Goal: Navigation & Orientation: Find specific page/section

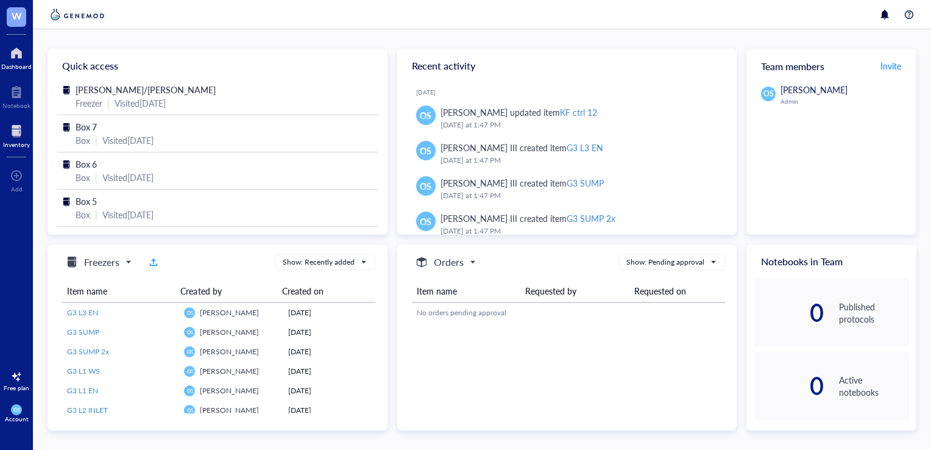
click at [16, 127] on div at bounding box center [16, 131] width 27 height 20
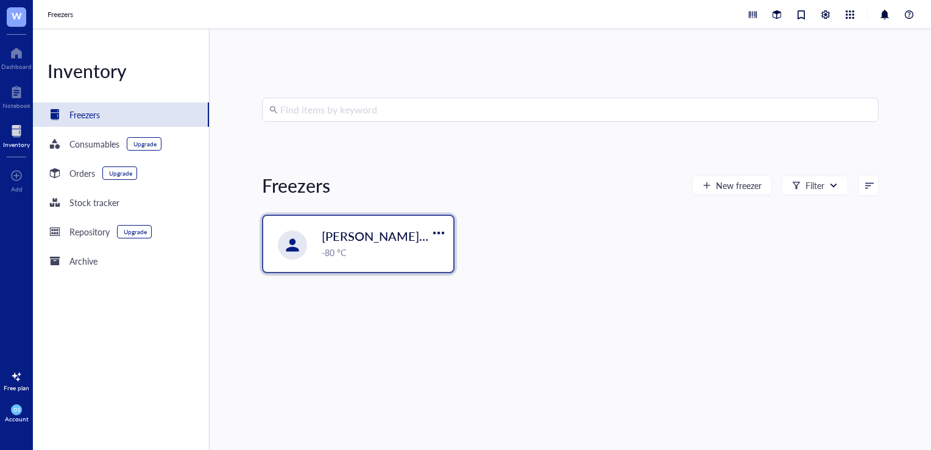
click at [338, 230] on span "[PERSON_NAME]/[PERSON_NAME]" at bounding box center [422, 235] width 201 height 17
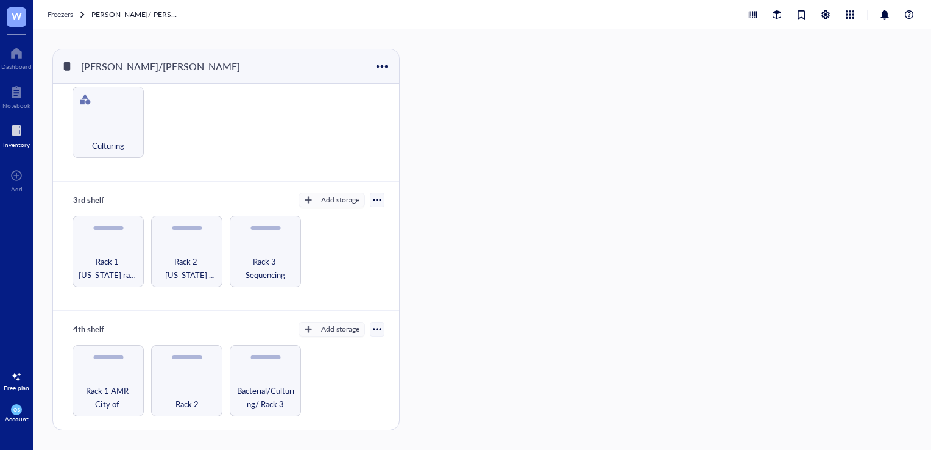
scroll to position [160, 0]
click at [201, 260] on span "Rack 2 [US_STATE] farm / [GEOGRAPHIC_DATA]/Influenza Challenge study" at bounding box center [186, 268] width 59 height 27
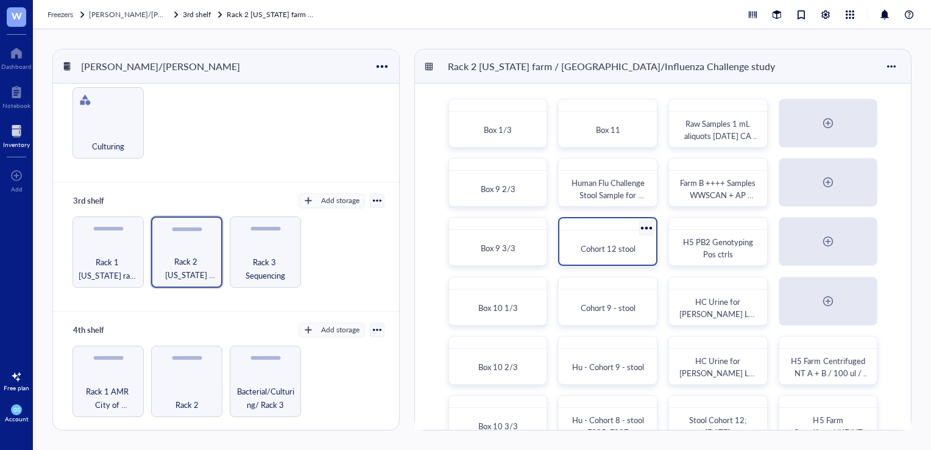
click at [610, 244] on span "Cohort 12 stool" at bounding box center [608, 249] width 55 height 12
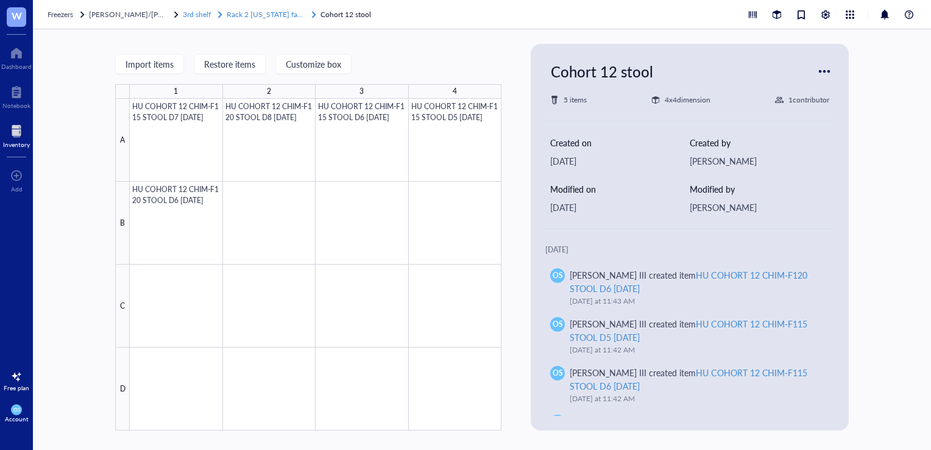
click at [269, 13] on span "Rack 2 [US_STATE] farm / [GEOGRAPHIC_DATA]/Influenza Challenge study" at bounding box center [350, 14] width 246 height 10
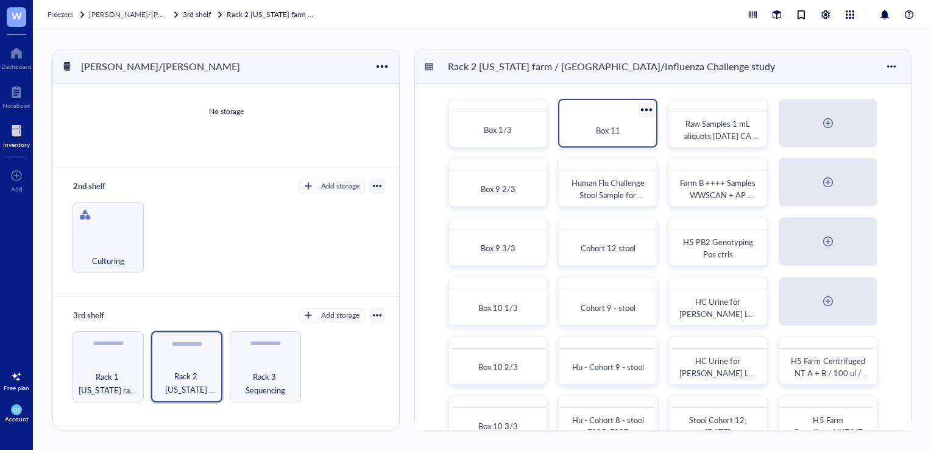
click at [602, 113] on div "Box 11" at bounding box center [607, 123] width 99 height 49
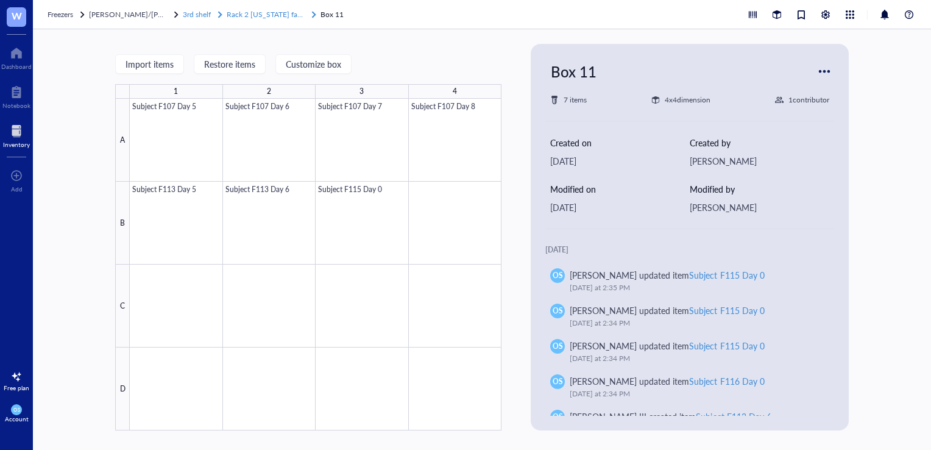
click at [238, 13] on span "Rack 2 [US_STATE] farm / [GEOGRAPHIC_DATA]/Influenza Challenge study" at bounding box center [350, 14] width 246 height 10
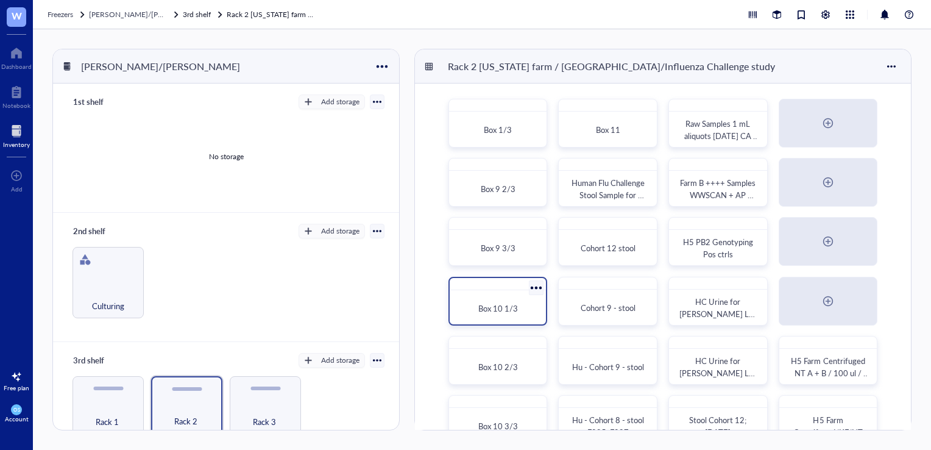
scroll to position [29, 0]
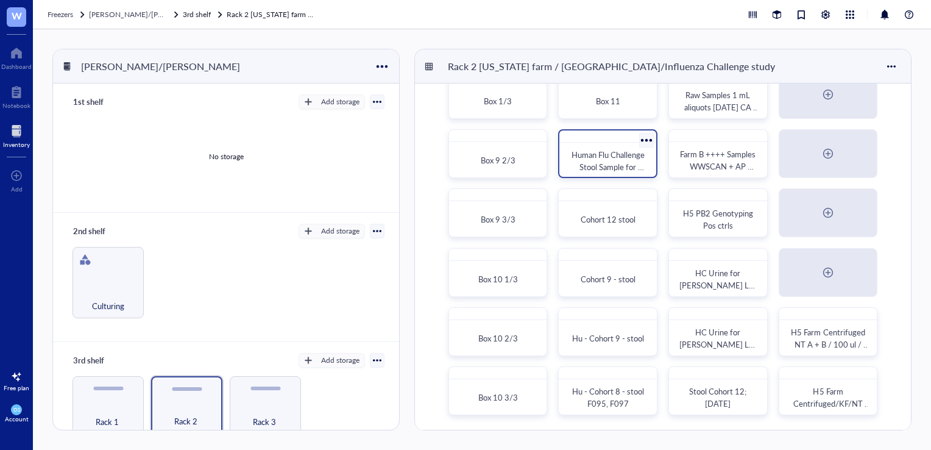
click at [585, 143] on div "Human Flu Challenge Stool Sample for [PERSON_NAME] Lab" at bounding box center [607, 153] width 99 height 49
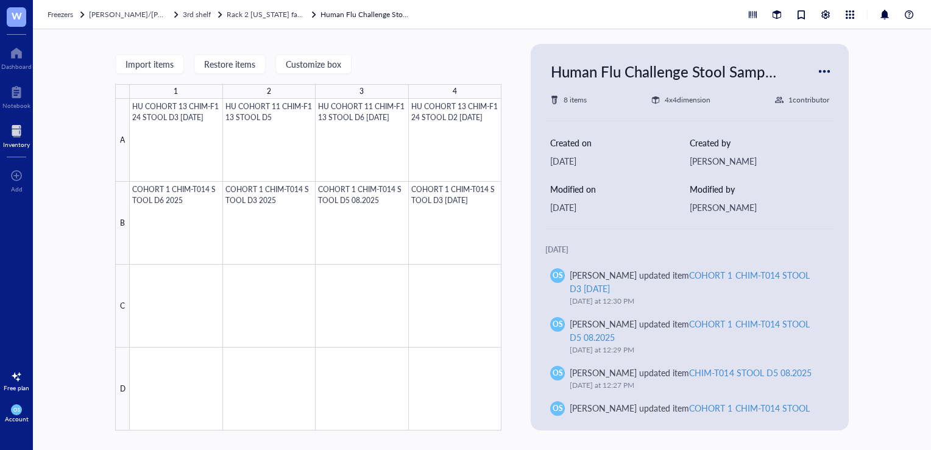
click at [285, 21] on div "Freezers [PERSON_NAME]/Maya freezer 3rd shelf Rack 2 [US_STATE] farm / [GEOGRAP…" at bounding box center [482, 14] width 898 height 29
click at [282, 18] on span "Rack 2 [US_STATE] farm / [GEOGRAPHIC_DATA]/Influenza Challenge study" at bounding box center [350, 14] width 246 height 10
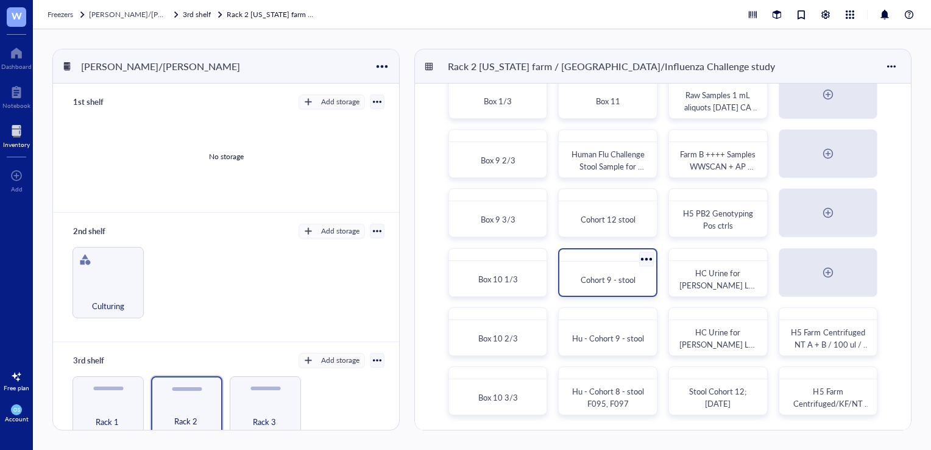
scroll to position [2, 0]
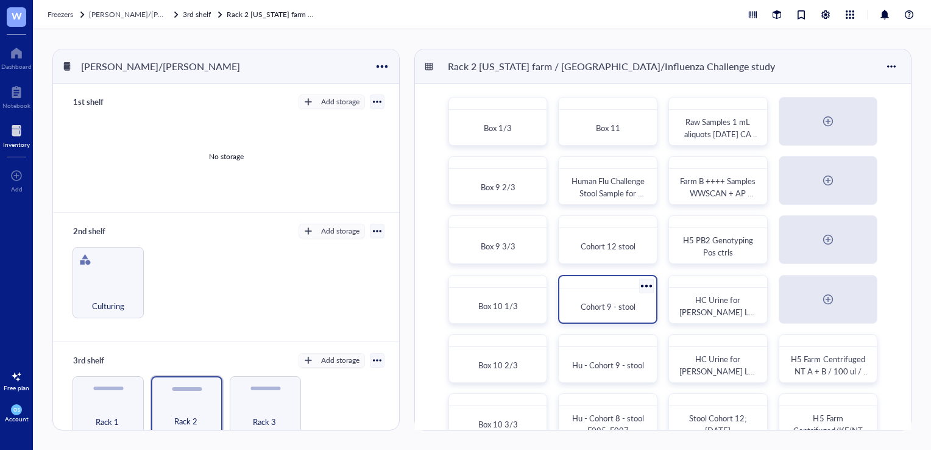
click at [603, 310] on span "Cohort 9 - stool" at bounding box center [608, 306] width 55 height 12
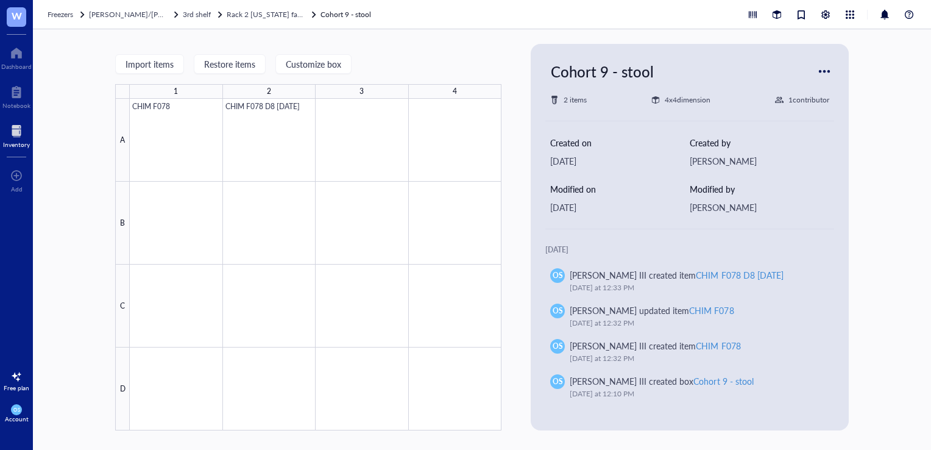
drag, startPoint x: 254, startPoint y: 13, endPoint x: 271, endPoint y: 21, distance: 19.6
click at [254, 13] on span "Rack 2 [US_STATE] farm / [GEOGRAPHIC_DATA]/Influenza Challenge study" at bounding box center [350, 14] width 246 height 10
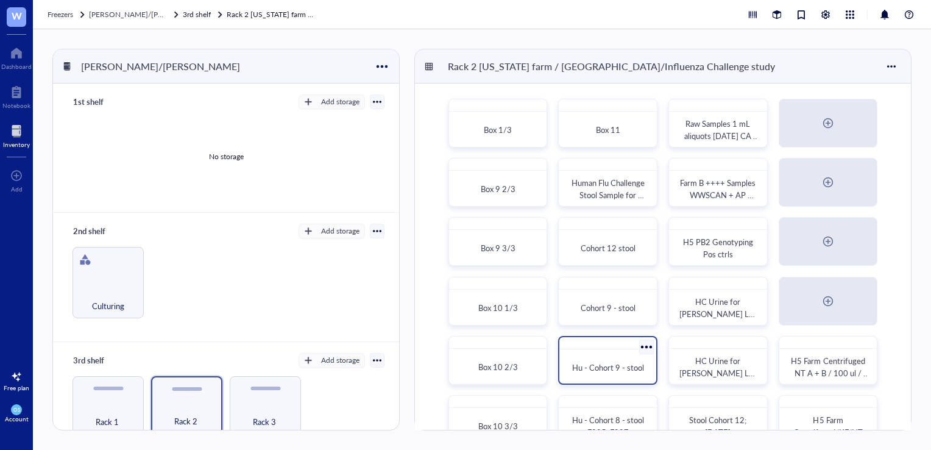
click at [630, 360] on div "Hu - Cohort 9 - stool" at bounding box center [607, 367] width 87 height 27
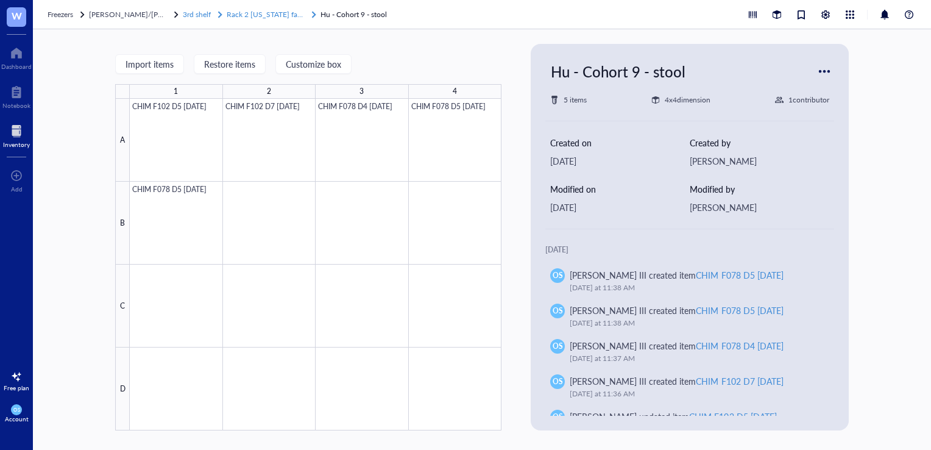
click at [262, 17] on span "Rack 2 [US_STATE] farm / [GEOGRAPHIC_DATA]/Influenza Challenge study" at bounding box center [350, 14] width 246 height 10
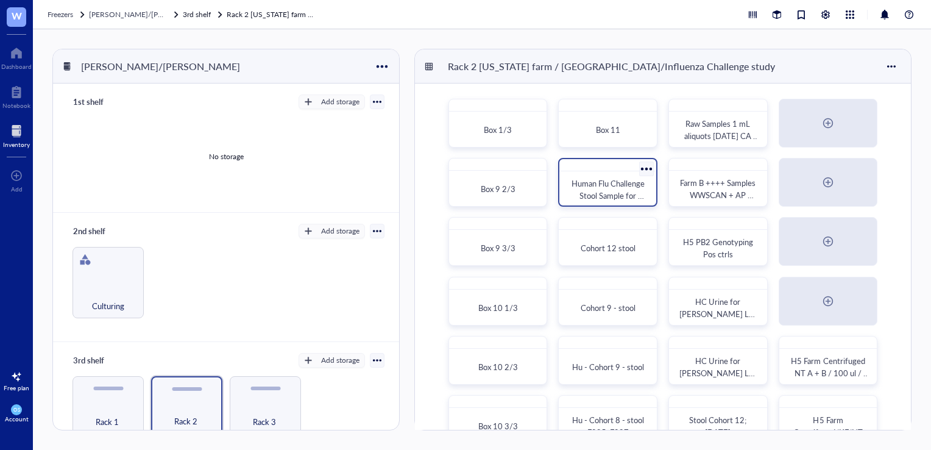
click at [603, 174] on div "Human Flu Challenge Stool Sample for [PERSON_NAME] Lab" at bounding box center [607, 182] width 99 height 49
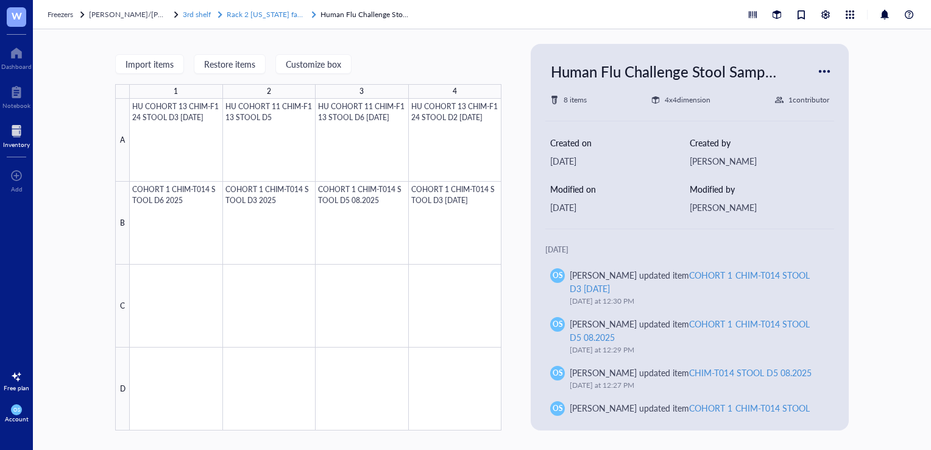
click at [244, 16] on span "Rack 2 [US_STATE] farm / [GEOGRAPHIC_DATA]/Influenza Challenge study" at bounding box center [350, 14] width 246 height 10
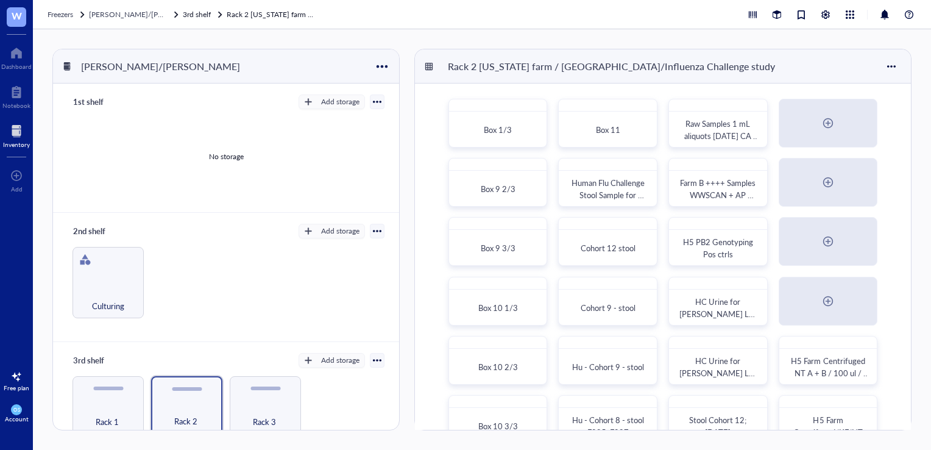
scroll to position [29, 0]
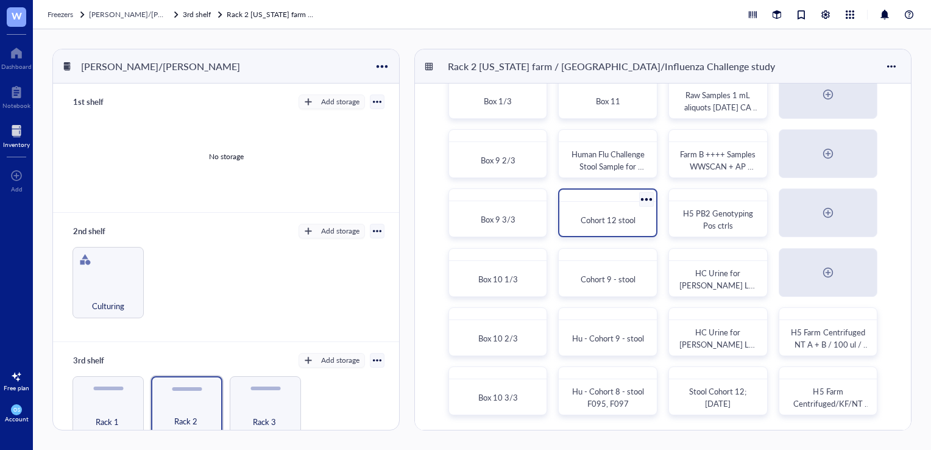
click at [589, 226] on div "Cohort 12 stool" at bounding box center [607, 220] width 87 height 27
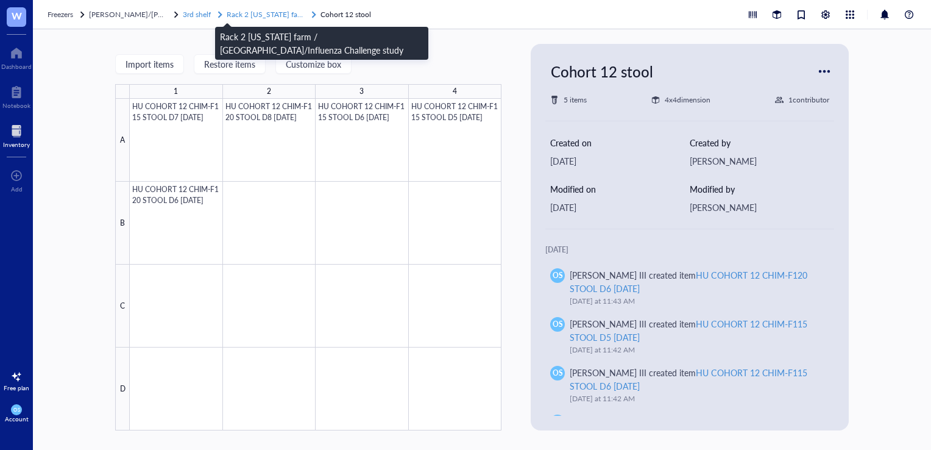
click at [232, 13] on span "Rack 2 [US_STATE] farm / [GEOGRAPHIC_DATA]/Influenza Challenge study" at bounding box center [350, 14] width 246 height 10
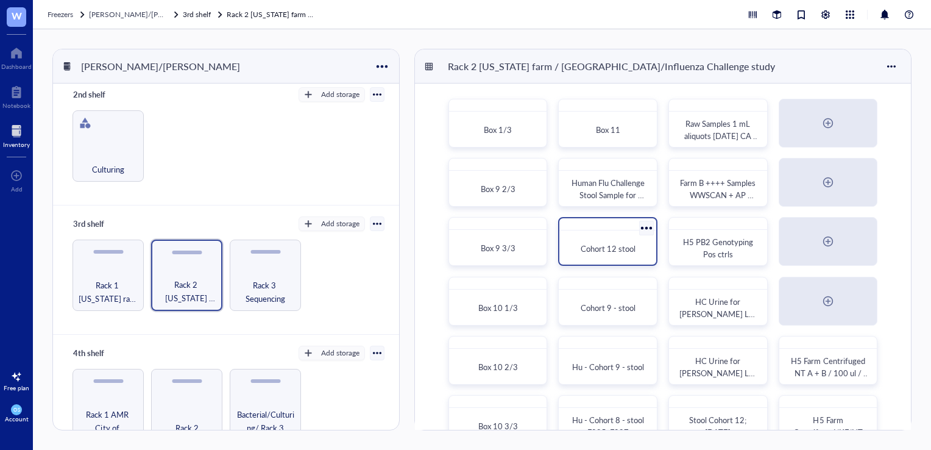
scroll to position [29, 0]
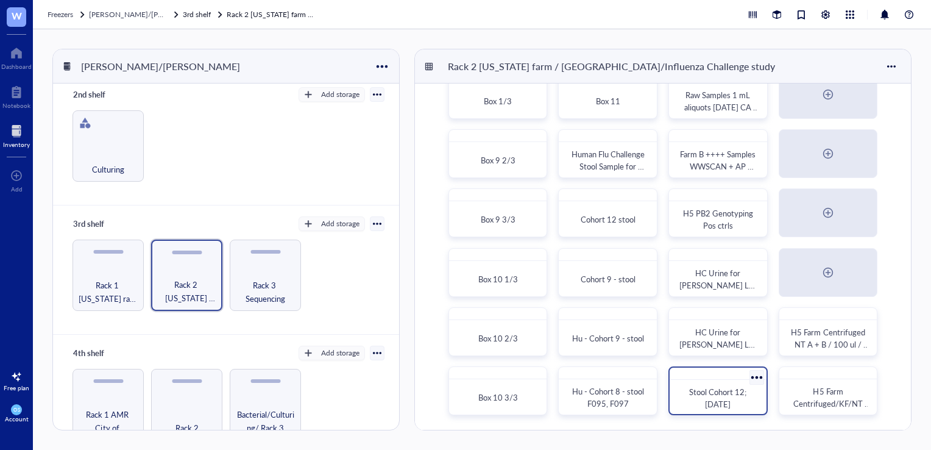
click at [712, 394] on span "Stool Cohort 12; [DATE]" at bounding box center [718, 398] width 59 height 24
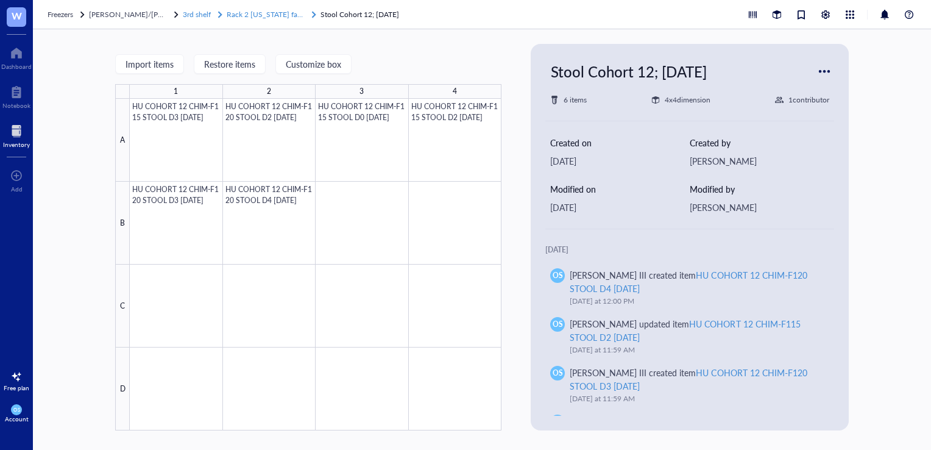
click at [252, 19] on span "Rack 2 [US_STATE] farm / [GEOGRAPHIC_DATA]/Influenza Challenge study" at bounding box center [350, 14] width 246 height 10
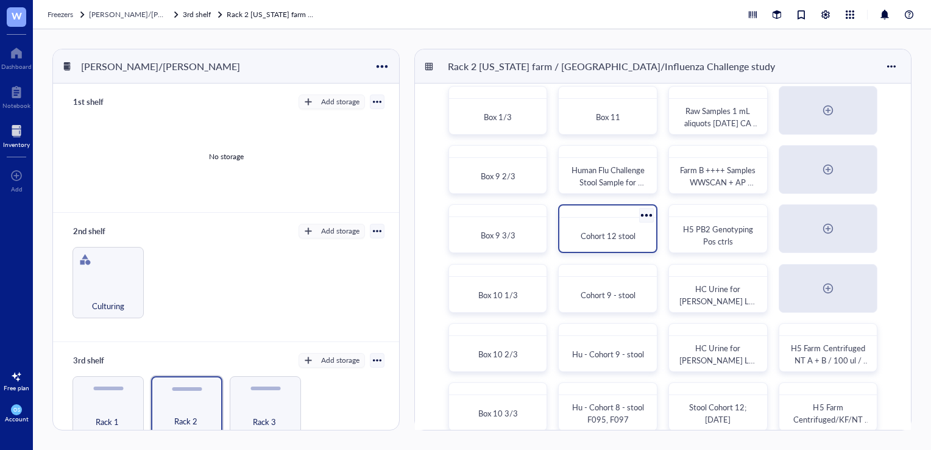
scroll to position [11, 0]
click at [599, 221] on div "Cohort 12 stool" at bounding box center [607, 230] width 99 height 49
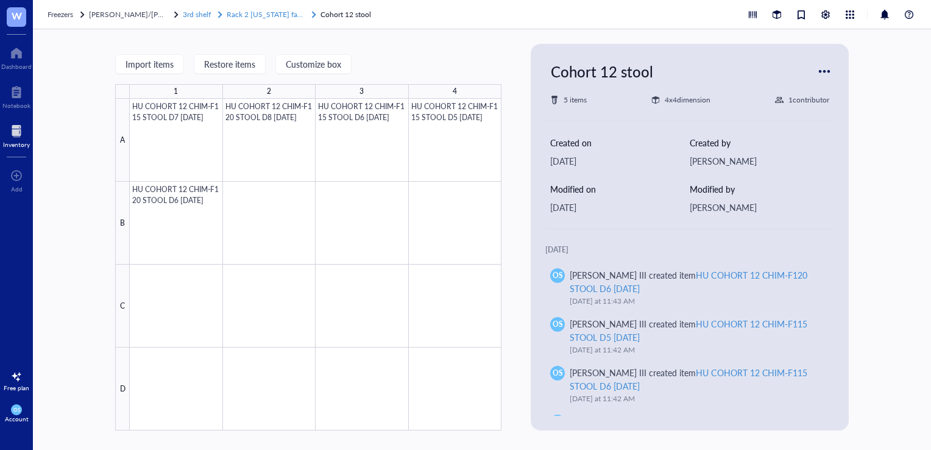
click at [260, 16] on span "Rack 2 [US_STATE] farm / [GEOGRAPHIC_DATA]/Influenza Challenge study" at bounding box center [350, 14] width 246 height 10
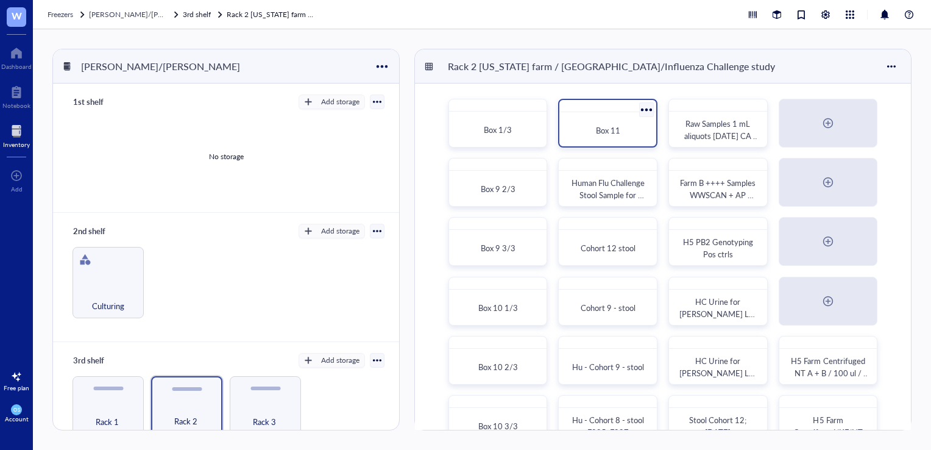
click at [618, 137] on div "Box 11" at bounding box center [607, 130] width 87 height 27
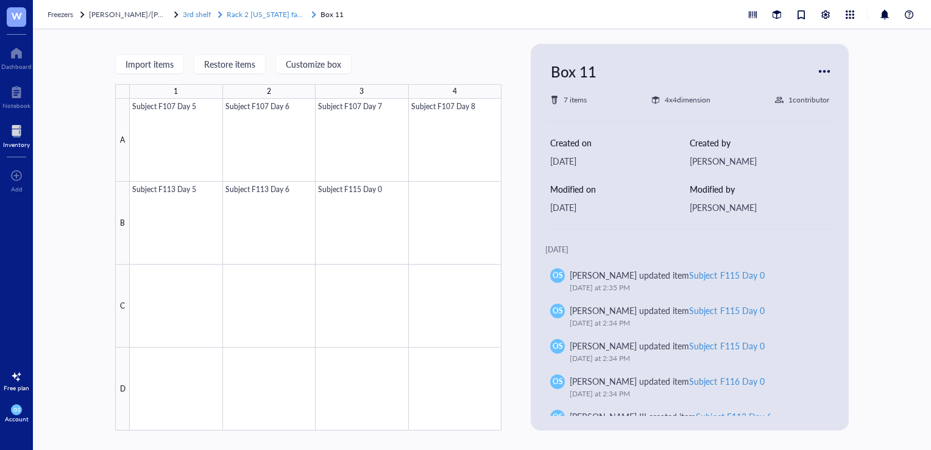
click at [246, 15] on span "Rack 2 [US_STATE] farm / [GEOGRAPHIC_DATA]/Influenza Challenge study" at bounding box center [350, 14] width 246 height 10
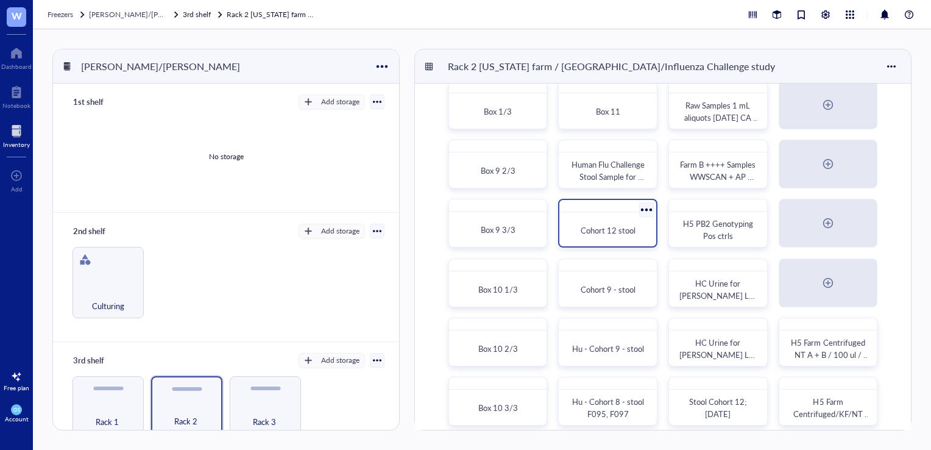
scroll to position [24, 0]
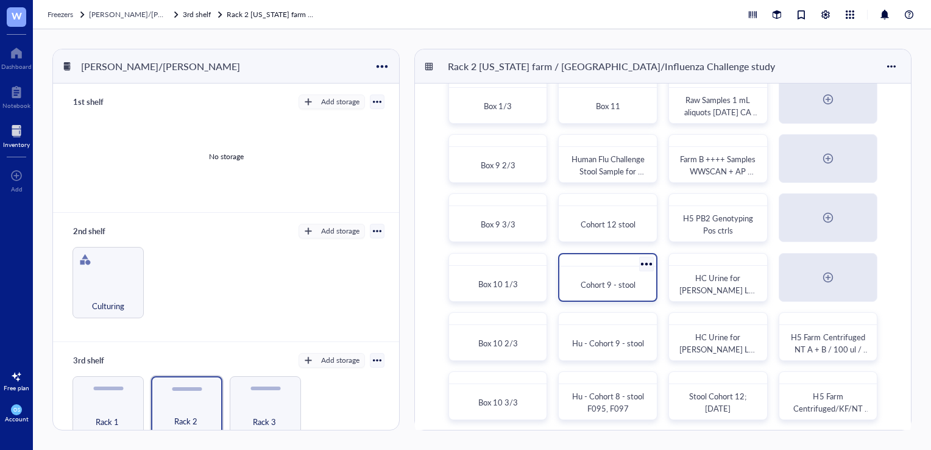
click at [614, 276] on div "Cohort 9 - stool" at bounding box center [607, 284] width 87 height 27
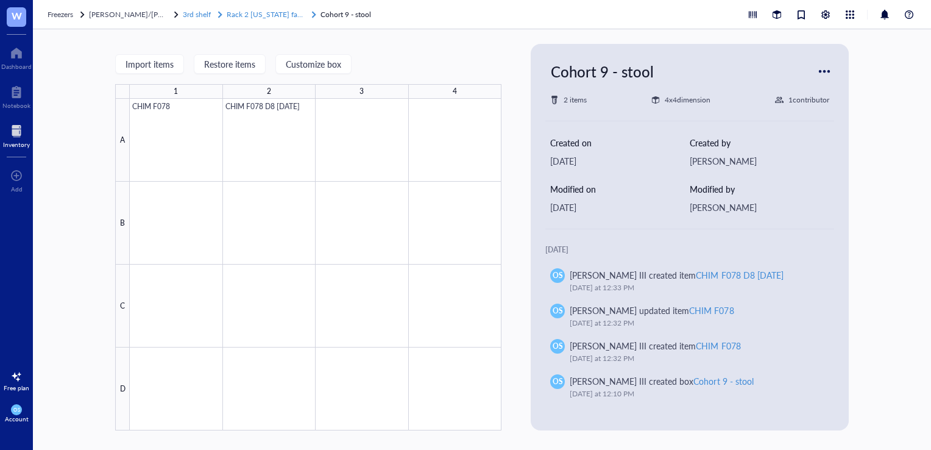
click at [249, 11] on span "Rack 2 [US_STATE] farm / [GEOGRAPHIC_DATA]/Influenza Challenge study" at bounding box center [350, 14] width 246 height 10
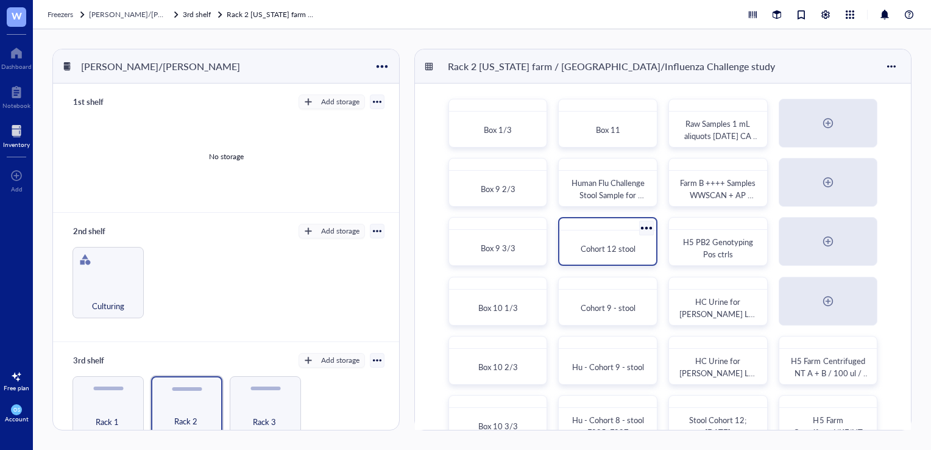
click at [625, 233] on div "Cohort 12 stool" at bounding box center [607, 241] width 99 height 49
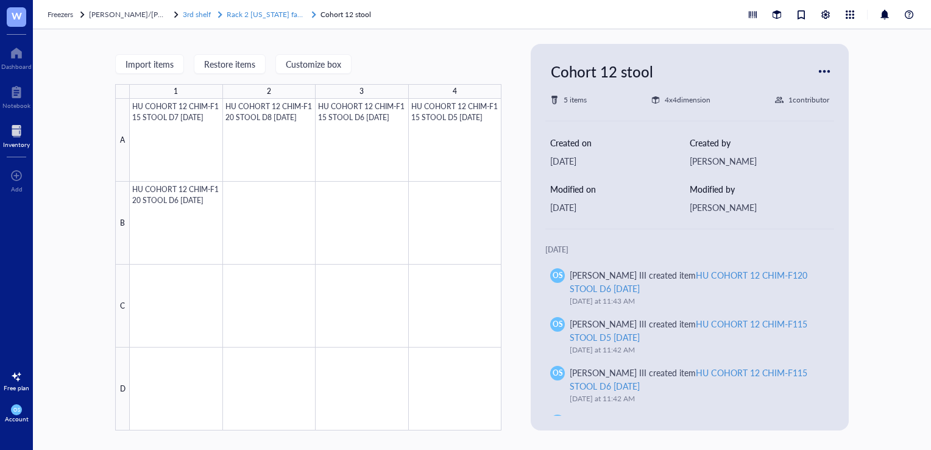
click at [240, 9] on div "Rack 2 [US_STATE] farm / [GEOGRAPHIC_DATA]/Influenza Challenge study" at bounding box center [266, 15] width 78 height 12
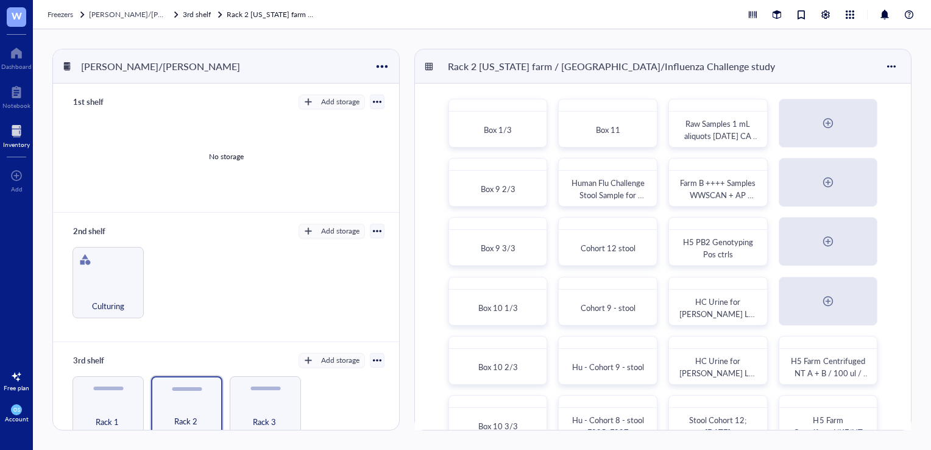
scroll to position [29, 0]
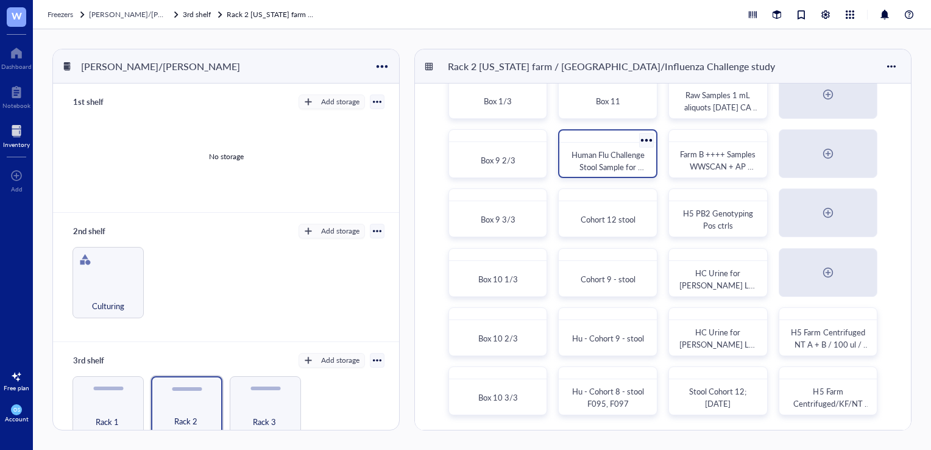
click at [573, 160] on span "Human Flu Challenge Stool Sample for [PERSON_NAME] Lab" at bounding box center [609, 173] width 75 height 48
